Goal: Information Seeking & Learning: Check status

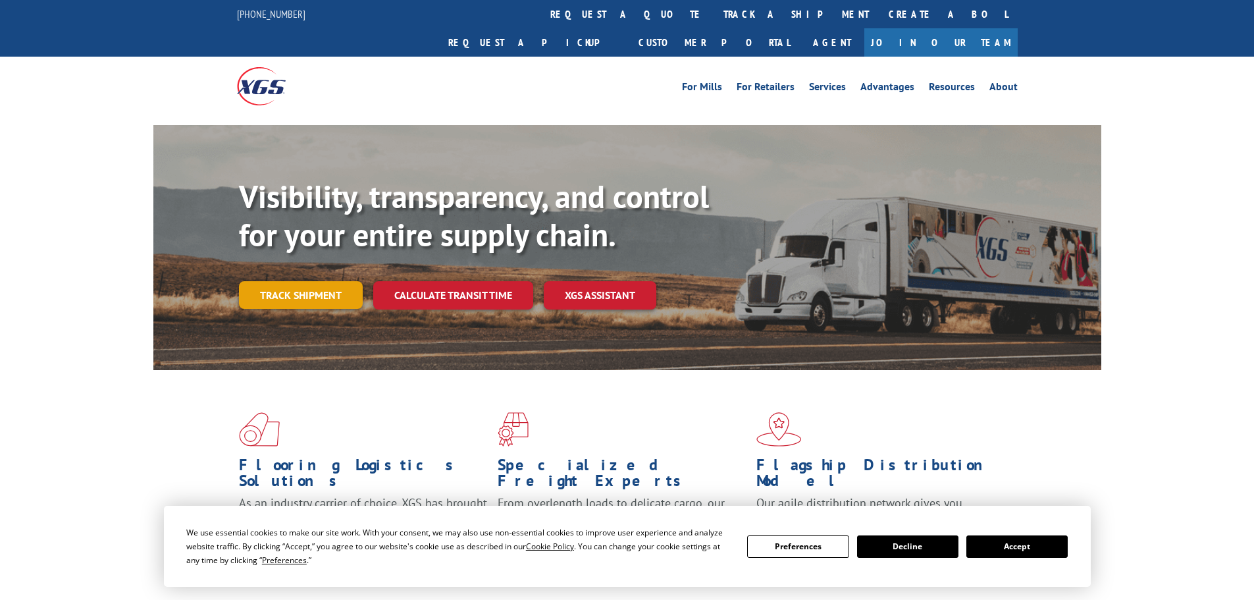
click at [319, 281] on link "Track shipment" at bounding box center [301, 295] width 124 height 28
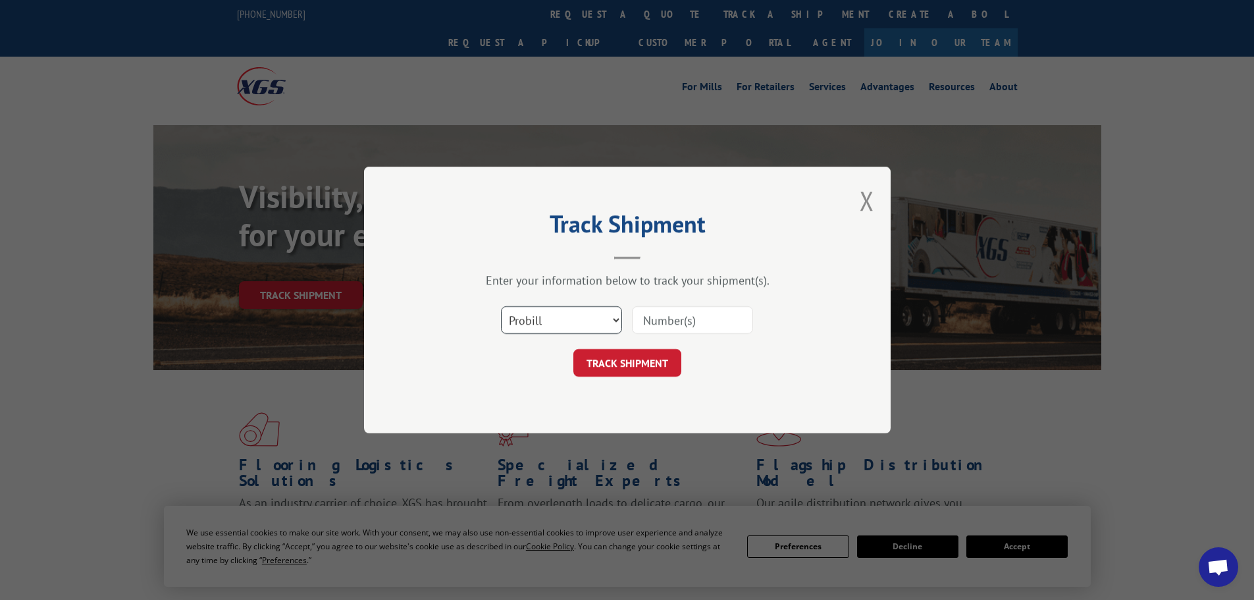
click at [615, 319] on select "Select category... Probill BOL PO" at bounding box center [561, 320] width 121 height 28
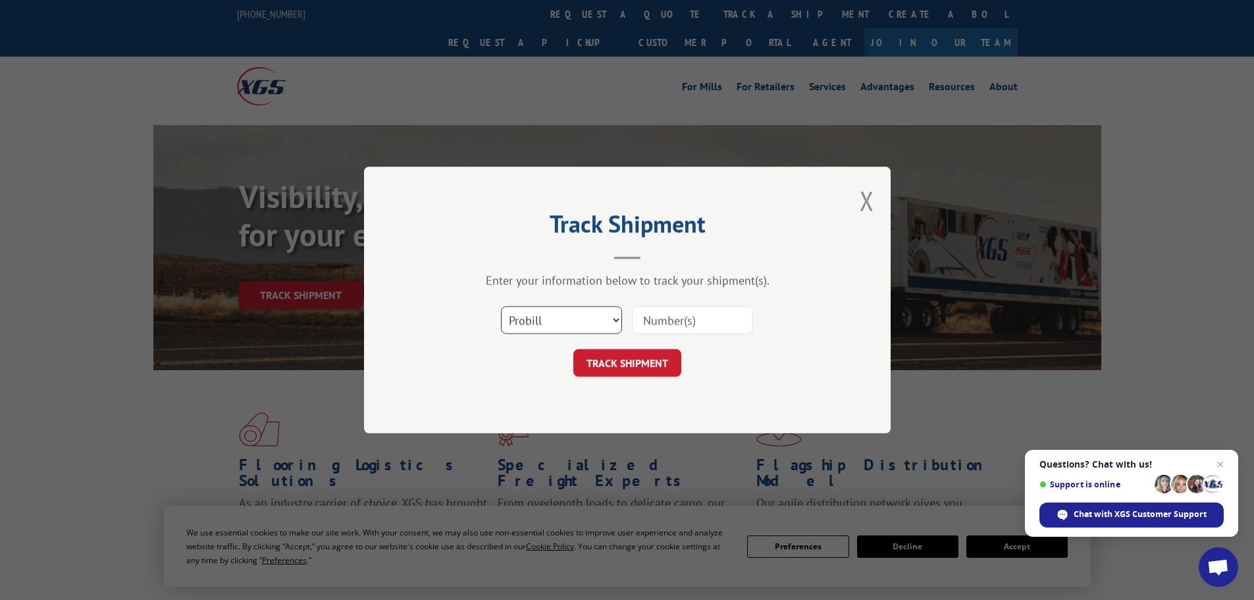
select select "bol"
click at [501, 306] on select "Select category... Probill BOL PO" at bounding box center [561, 320] width 121 height 28
paste input "5594111"
type input "5594111"
click at [633, 358] on button "TRACK SHIPMENT" at bounding box center [627, 363] width 108 height 28
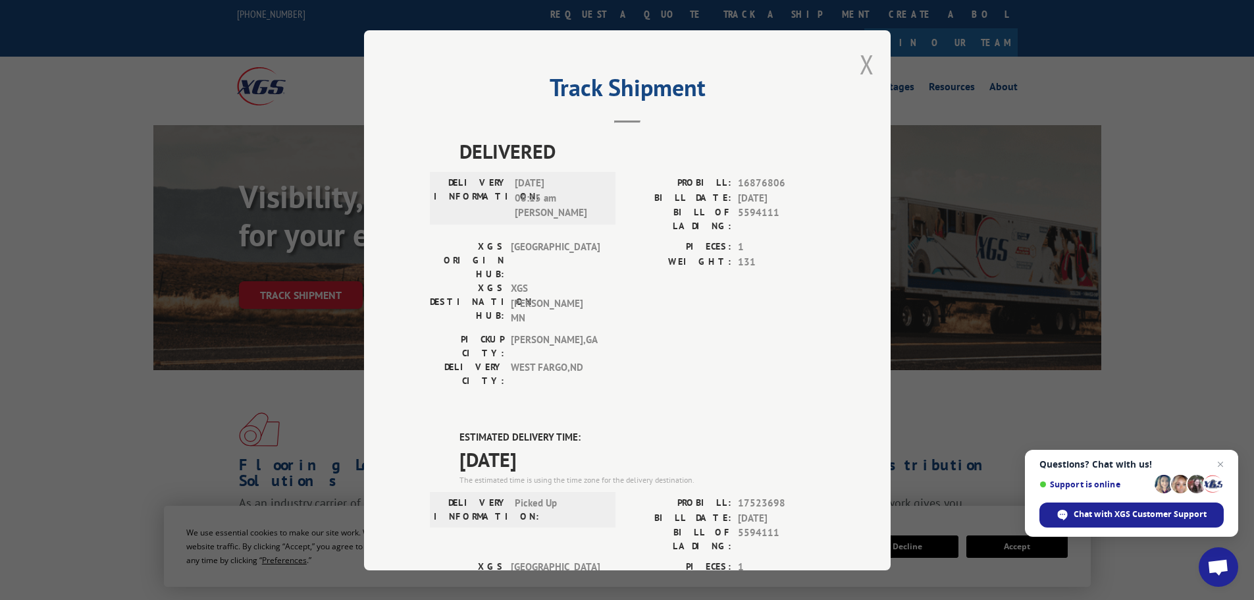
click at [860, 61] on button "Close modal" at bounding box center [867, 64] width 14 height 35
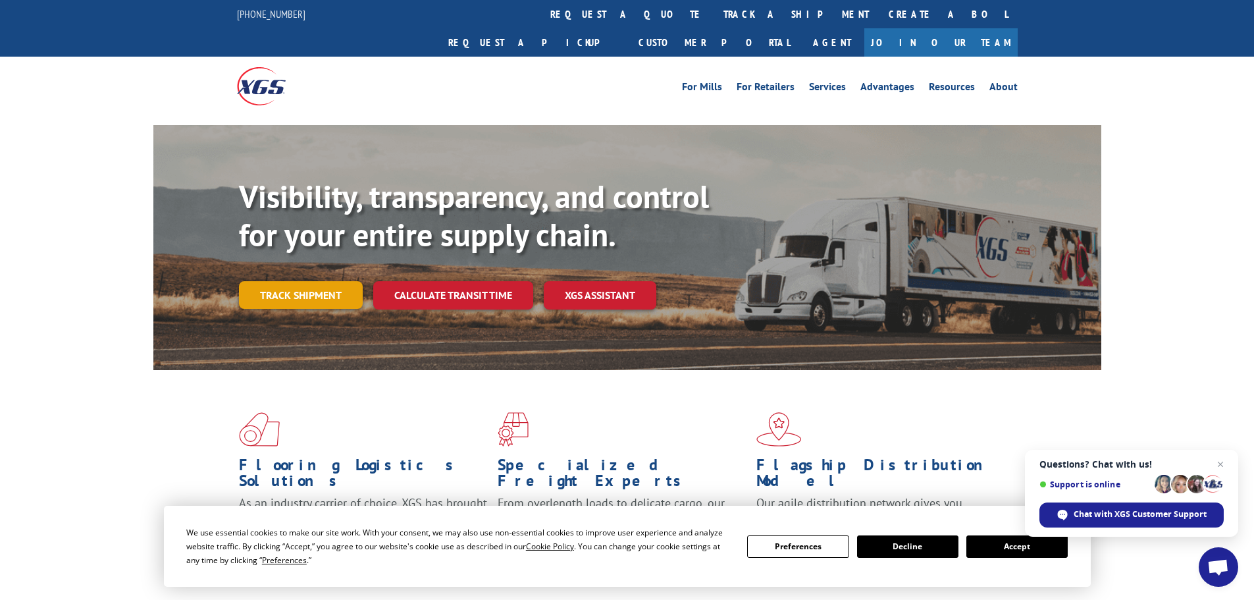
click at [304, 281] on link "Track shipment" at bounding box center [301, 295] width 124 height 28
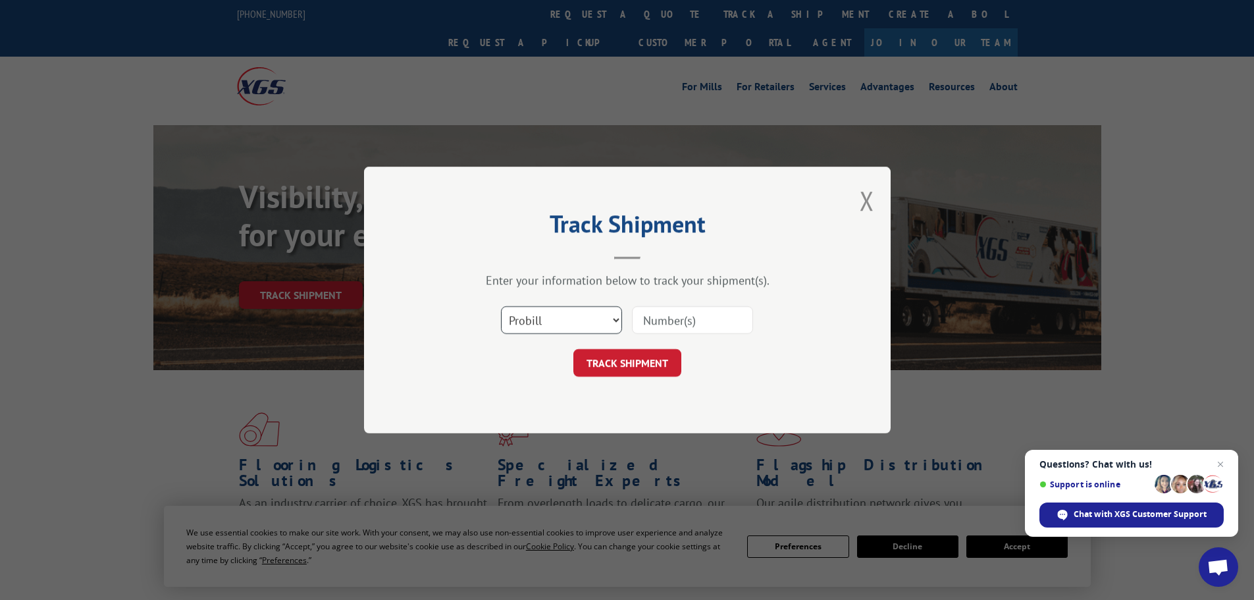
click at [614, 319] on select "Select category... Probill BOL PO" at bounding box center [561, 320] width 121 height 28
select select "bol"
click at [501, 306] on select "Select category... Probill BOL PO" at bounding box center [561, 320] width 121 height 28
paste input "478619"
type input "478619"
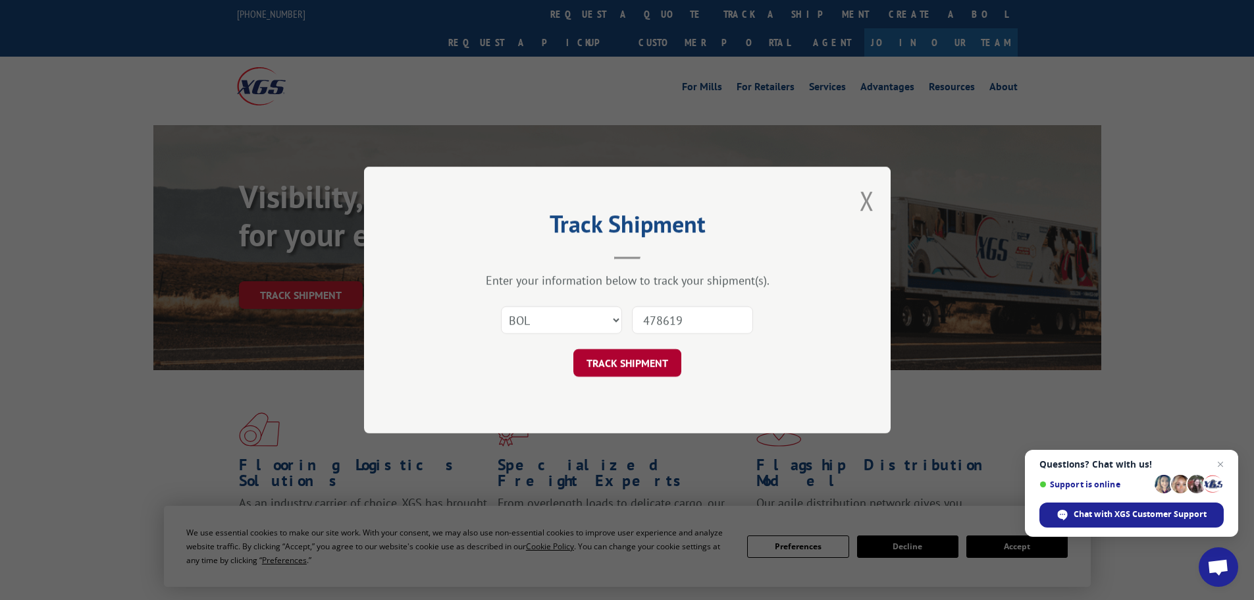
click at [641, 365] on button "TRACK SHIPMENT" at bounding box center [627, 363] width 108 height 28
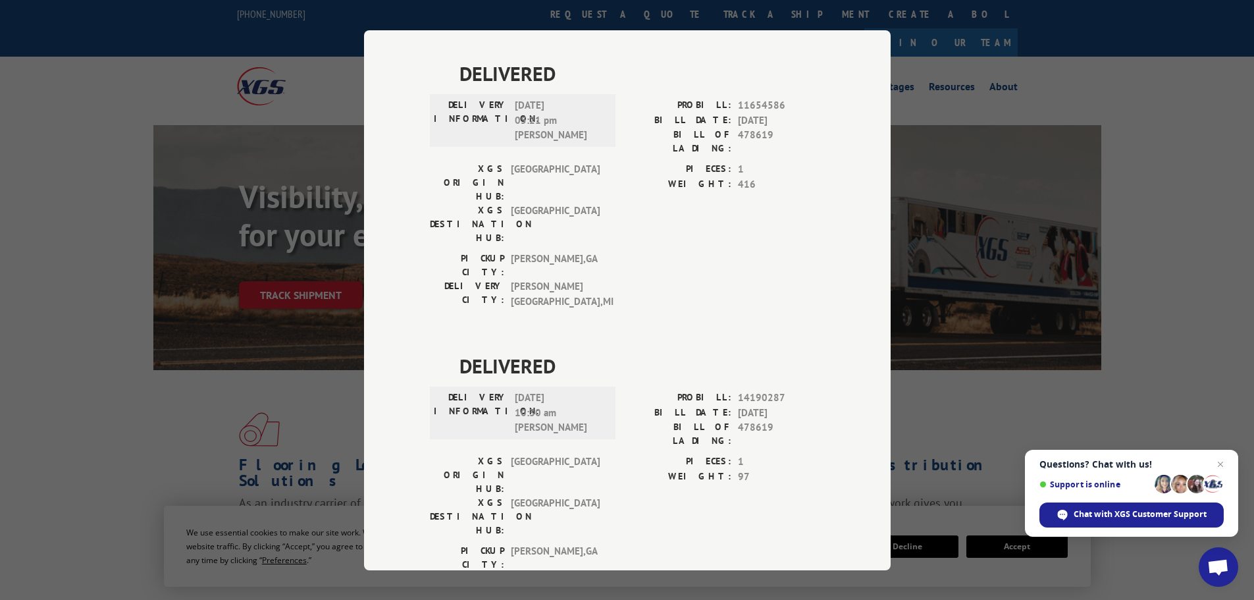
scroll to position [856, 0]
